Goal: Task Accomplishment & Management: Use online tool/utility

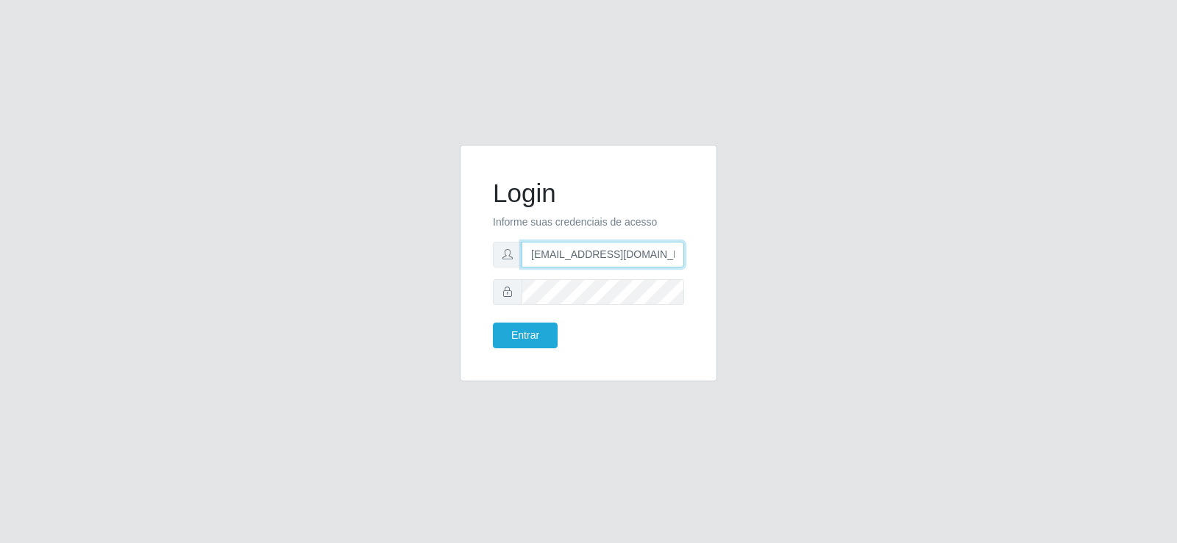
drag, startPoint x: 657, startPoint y: 257, endPoint x: 339, endPoint y: 270, distance: 318.7
click at [339, 270] on div "Login Informe suas credenciais de acesso [EMAIL_ADDRESS][DOMAIN_NAME] Entrar" at bounding box center [588, 272] width 838 height 254
type input "[DOMAIN_NAME]"
drag, startPoint x: 576, startPoint y: 261, endPoint x: 393, endPoint y: 272, distance: 182.7
click at [393, 272] on div "Login Informe suas credenciais de acesso Entrar" at bounding box center [588, 272] width 838 height 254
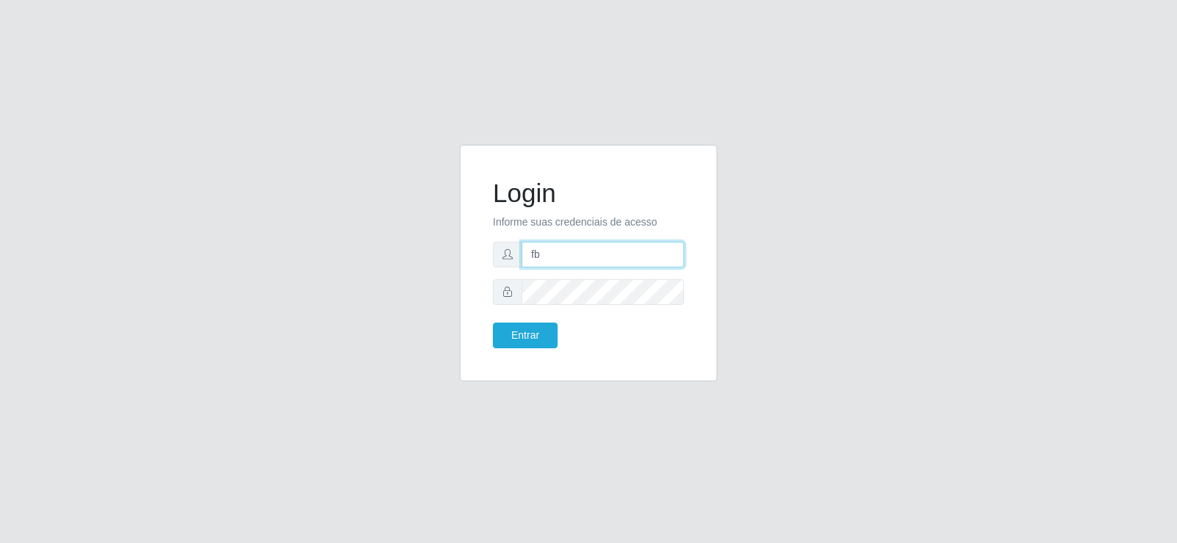
type input "[EMAIL_ADDRESS][DOMAIN_NAME]"
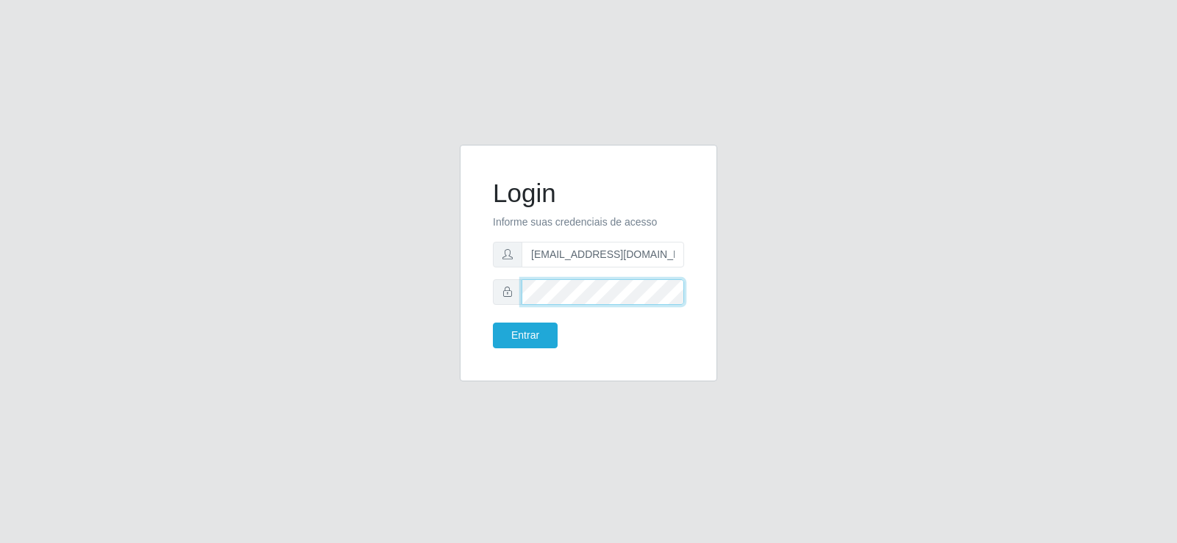
click at [348, 279] on div "Login Informe suas credenciais de acesso [EMAIL_ADDRESS][DOMAIN_NAME] Entrar" at bounding box center [588, 272] width 838 height 254
click at [493, 323] on button "Entrar" at bounding box center [525, 336] width 65 height 26
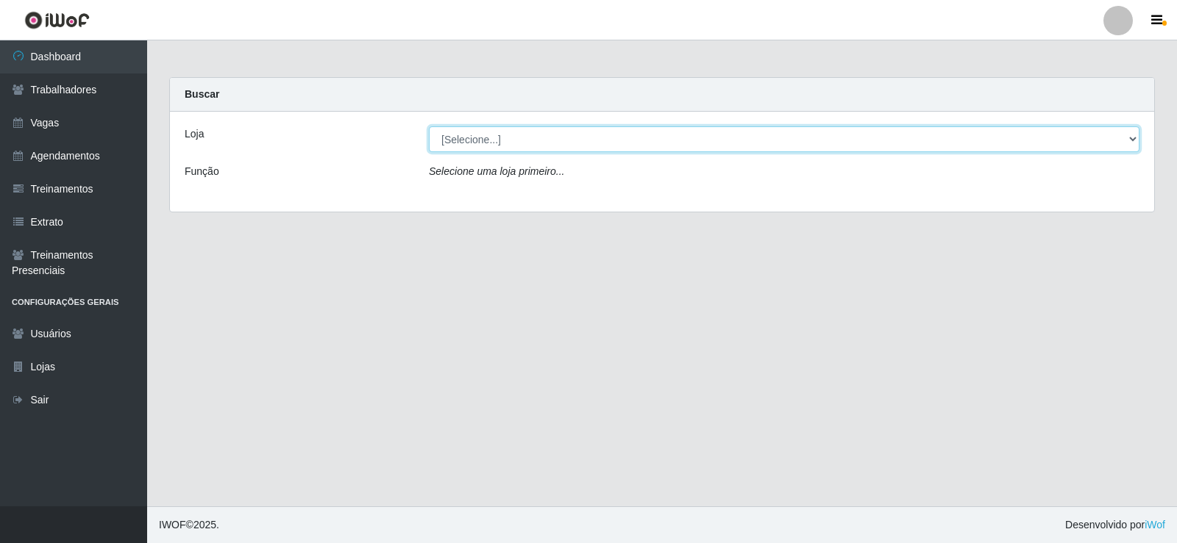
click at [487, 144] on select "[Selecione...] Supermercado Tadeu - [GEOGRAPHIC_DATA]" at bounding box center [784, 139] width 710 height 26
select select "195"
click at [429, 126] on select "[Selecione...] Supermercado Tadeu - [GEOGRAPHIC_DATA]" at bounding box center [784, 139] width 710 height 26
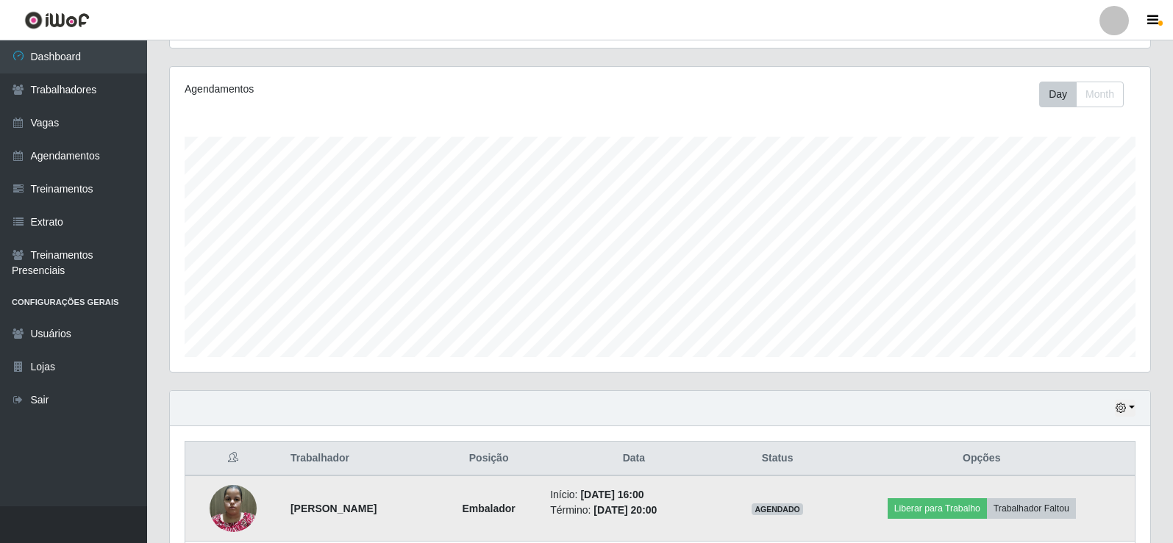
scroll to position [368, 0]
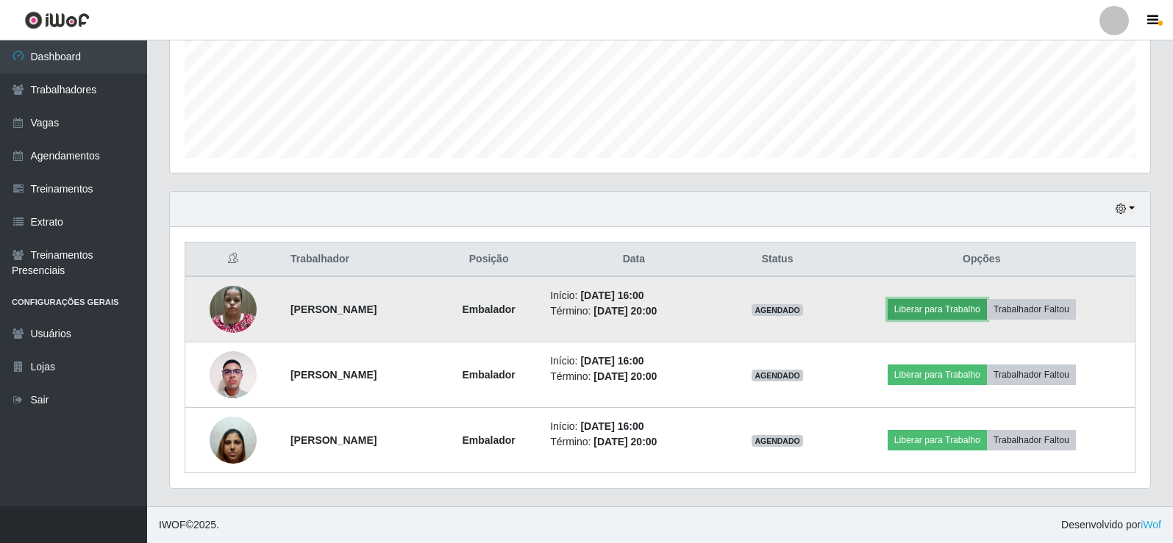
click at [970, 307] on button "Liberar para Trabalho" at bounding box center [937, 309] width 99 height 21
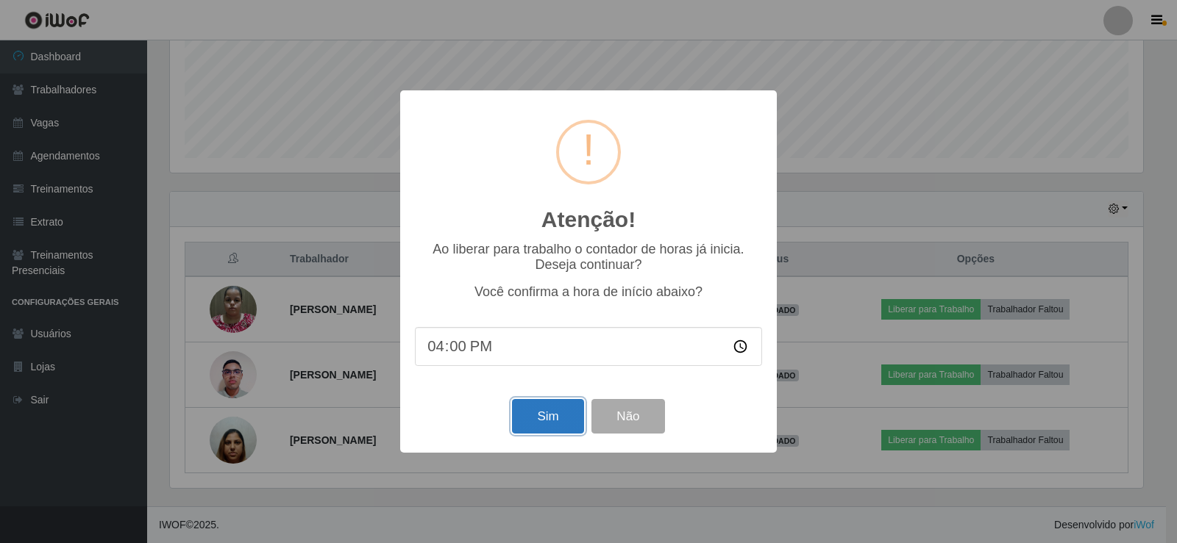
click at [529, 420] on button "Sim" at bounding box center [547, 416] width 71 height 35
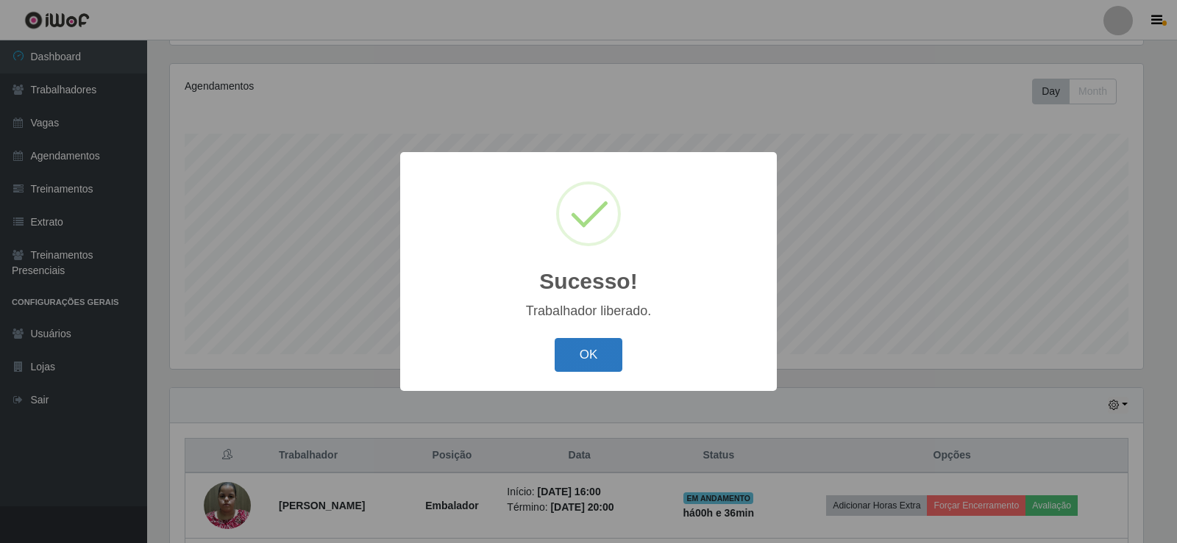
click at [582, 352] on button "OK" at bounding box center [588, 355] width 68 height 35
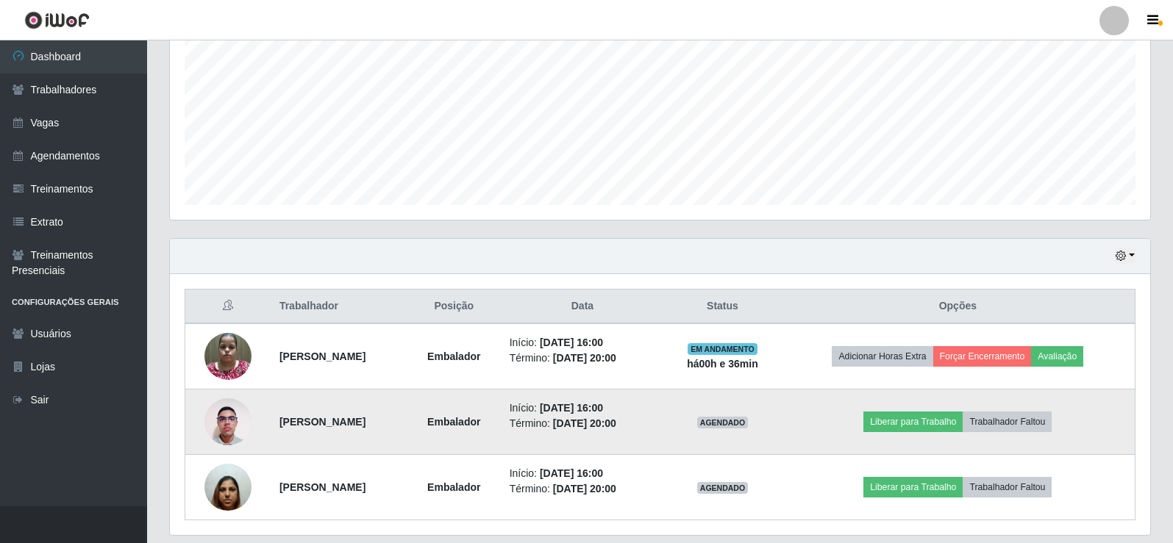
scroll to position [368, 0]
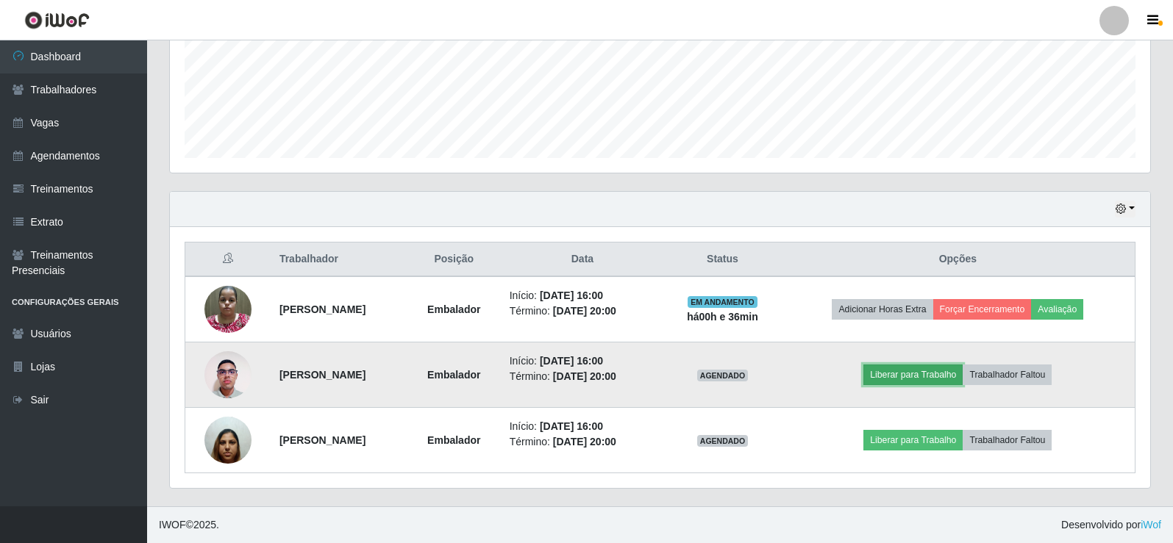
click at [906, 374] on button "Liberar para Trabalho" at bounding box center [912, 375] width 99 height 21
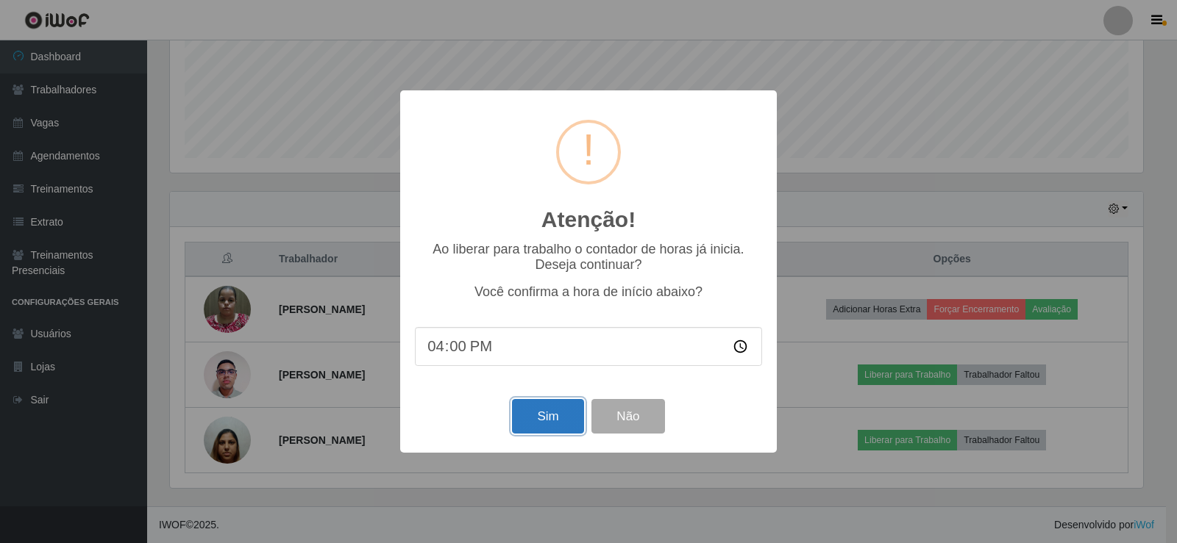
click at [537, 421] on button "Sim" at bounding box center [547, 416] width 71 height 35
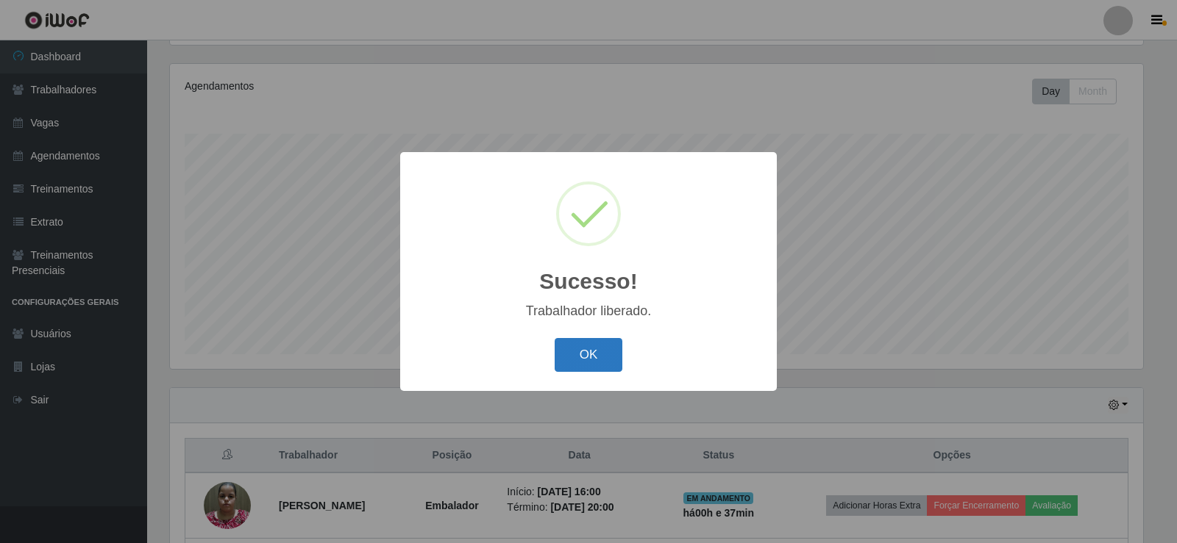
click at [580, 364] on button "OK" at bounding box center [588, 355] width 68 height 35
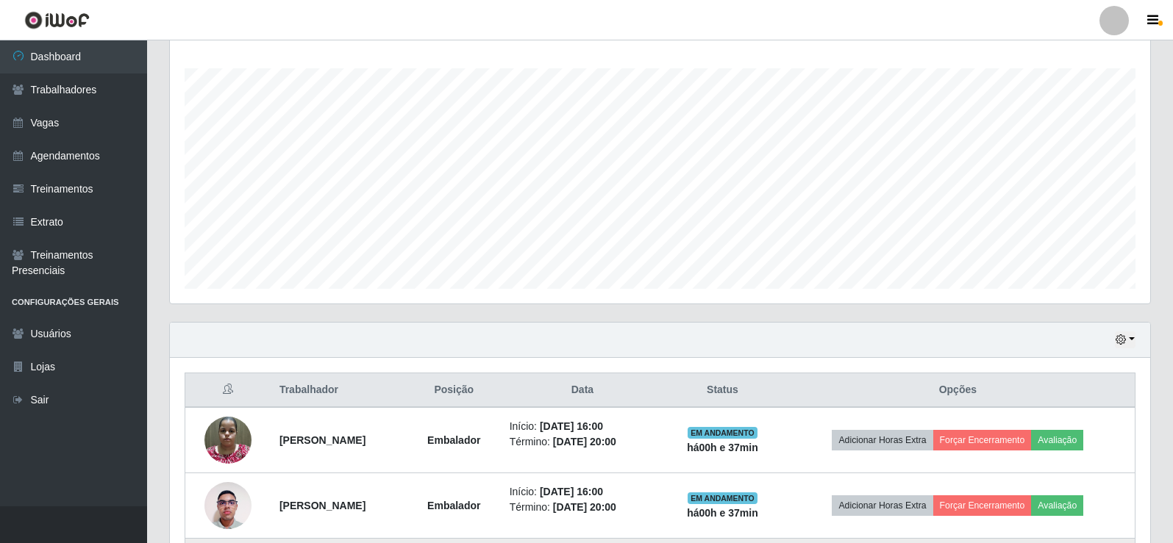
scroll to position [368, 0]
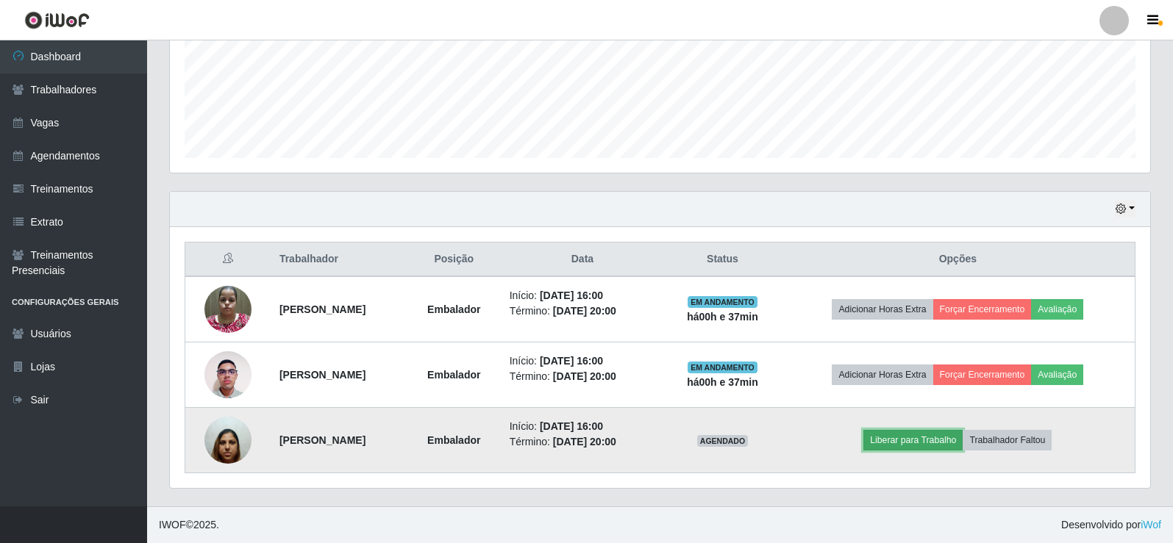
click at [903, 442] on button "Liberar para Trabalho" at bounding box center [912, 440] width 99 height 21
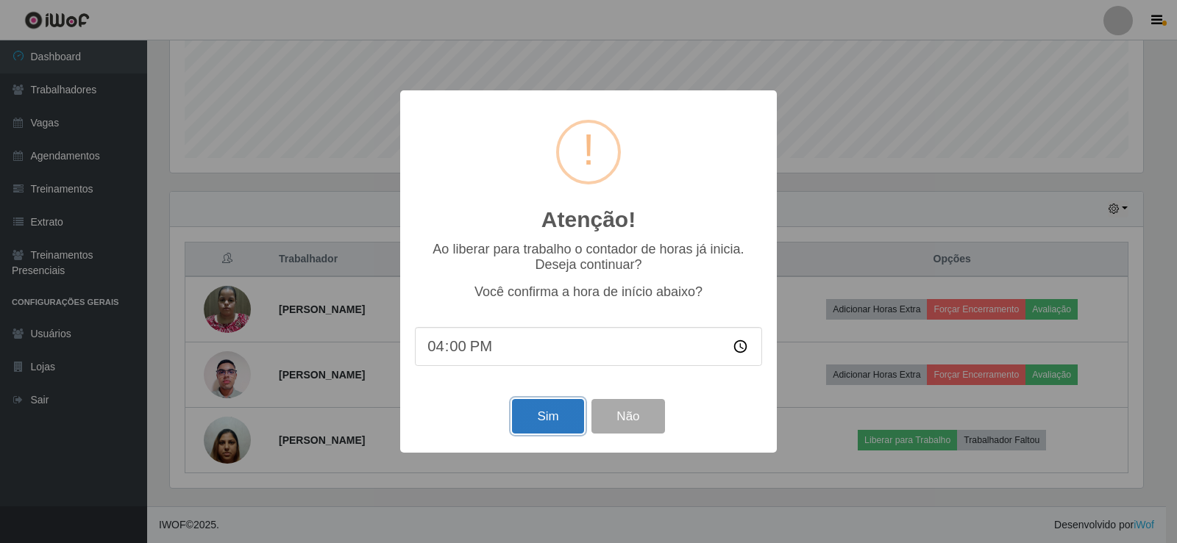
click at [566, 410] on button "Sim" at bounding box center [547, 416] width 71 height 35
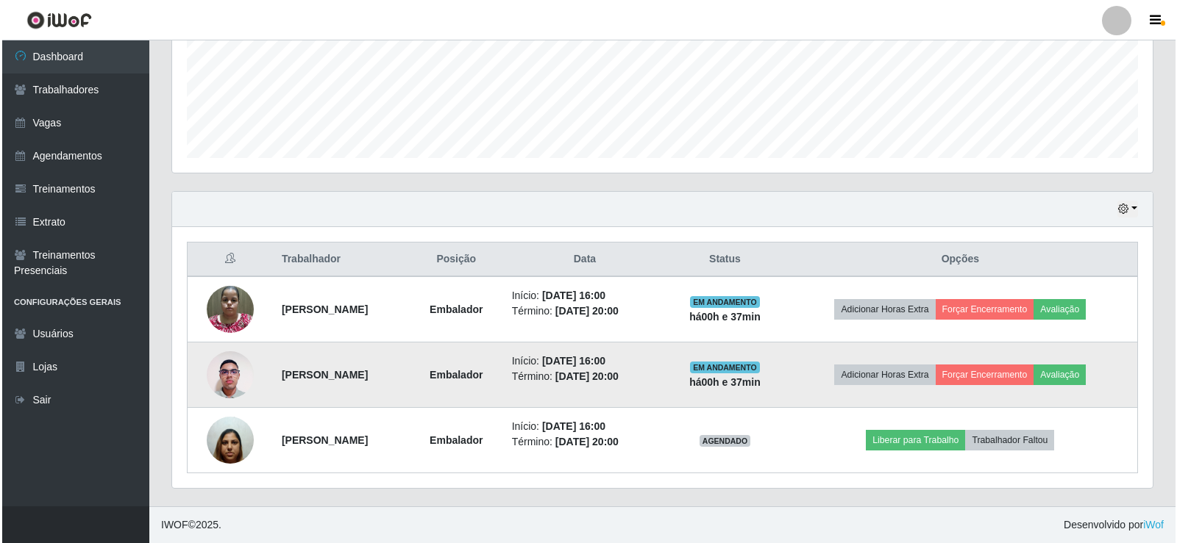
scroll to position [0, 0]
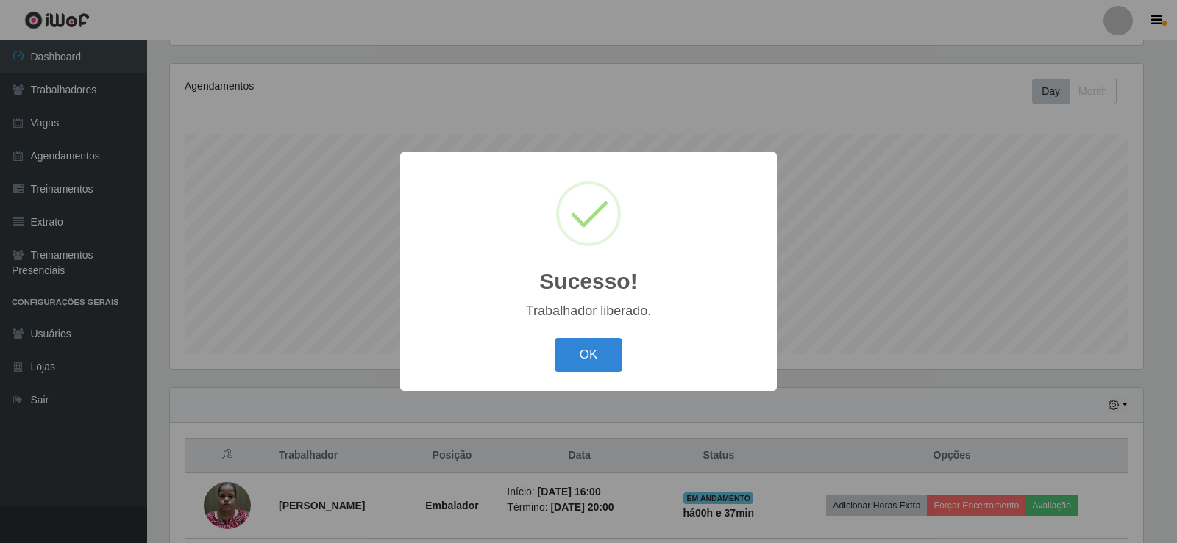
click at [601, 354] on button "OK" at bounding box center [588, 355] width 68 height 35
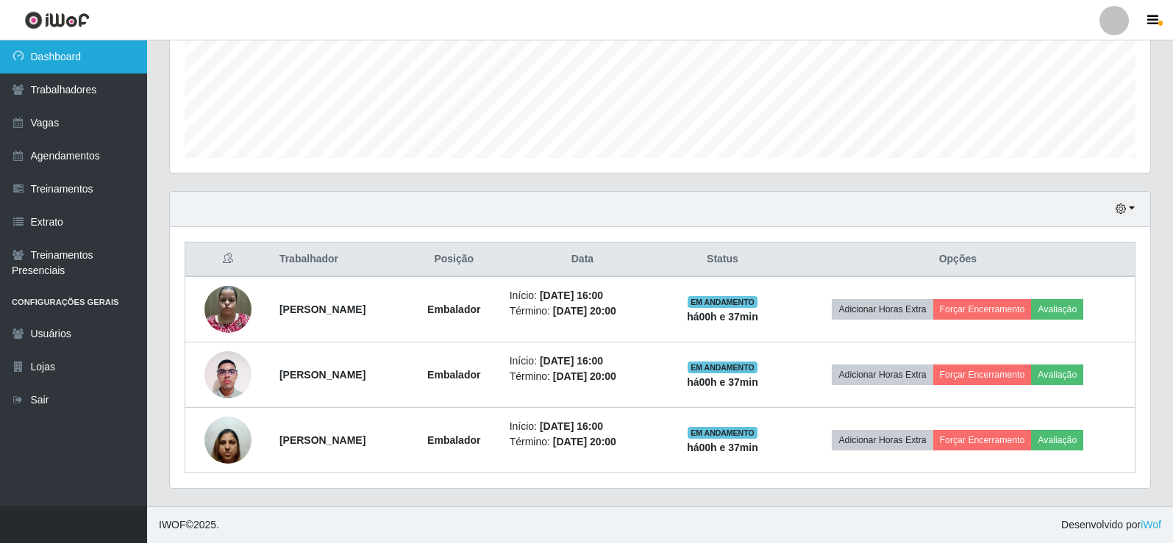
click at [37, 71] on link "Dashboard" at bounding box center [73, 56] width 147 height 33
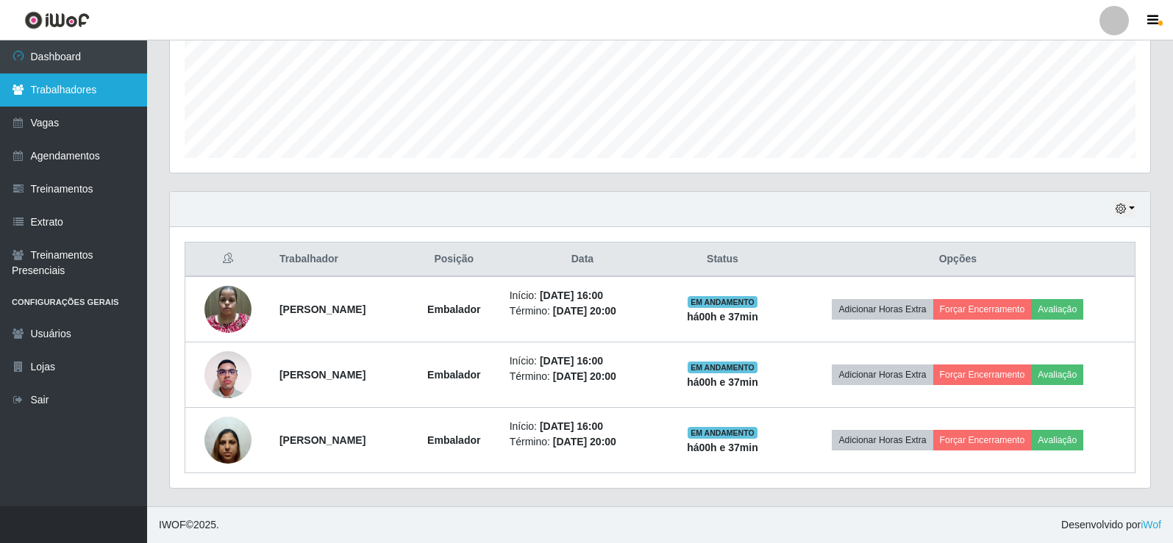
click at [49, 86] on link "Trabalhadores" at bounding box center [73, 90] width 147 height 33
